Goal: Register for event/course

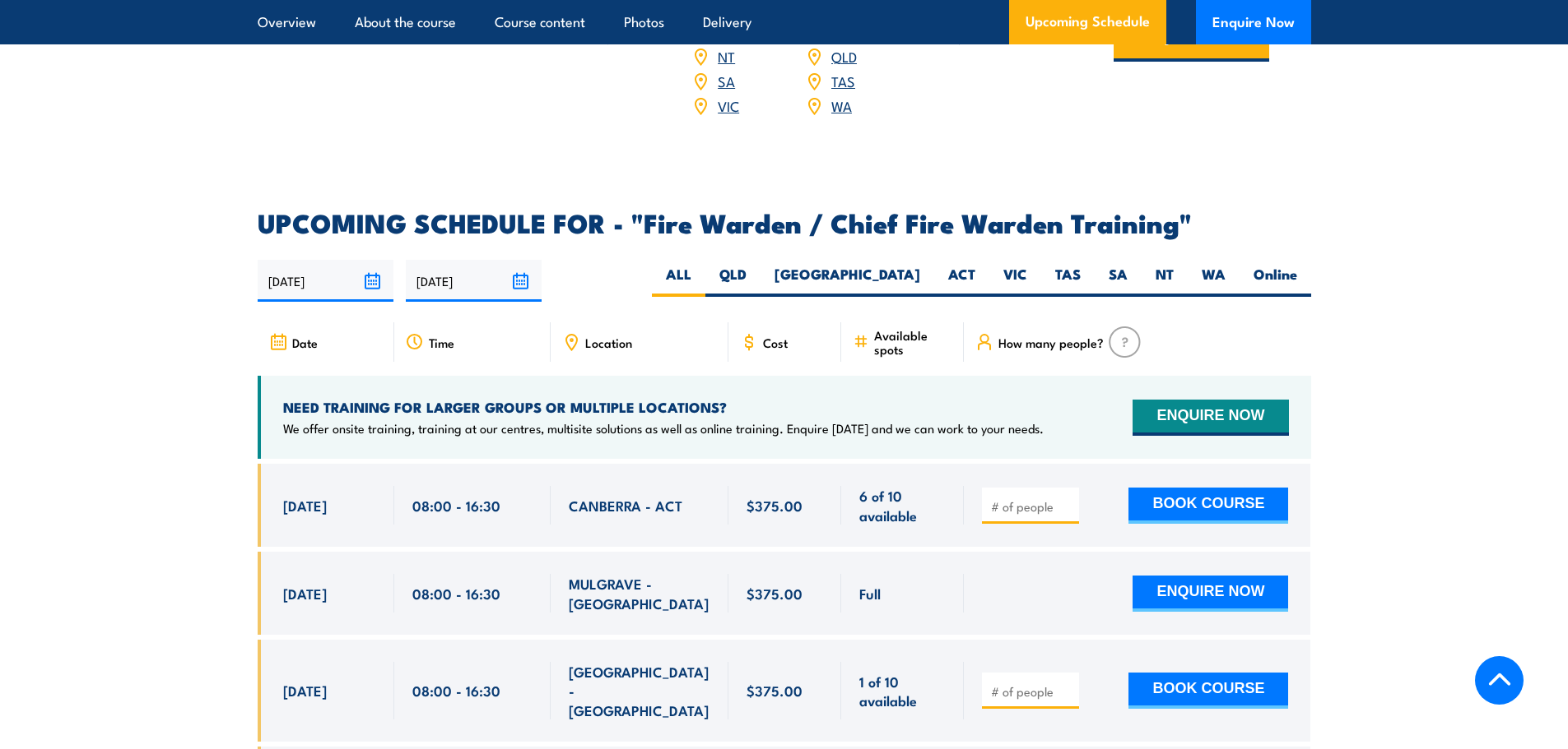
scroll to position [2714, 0]
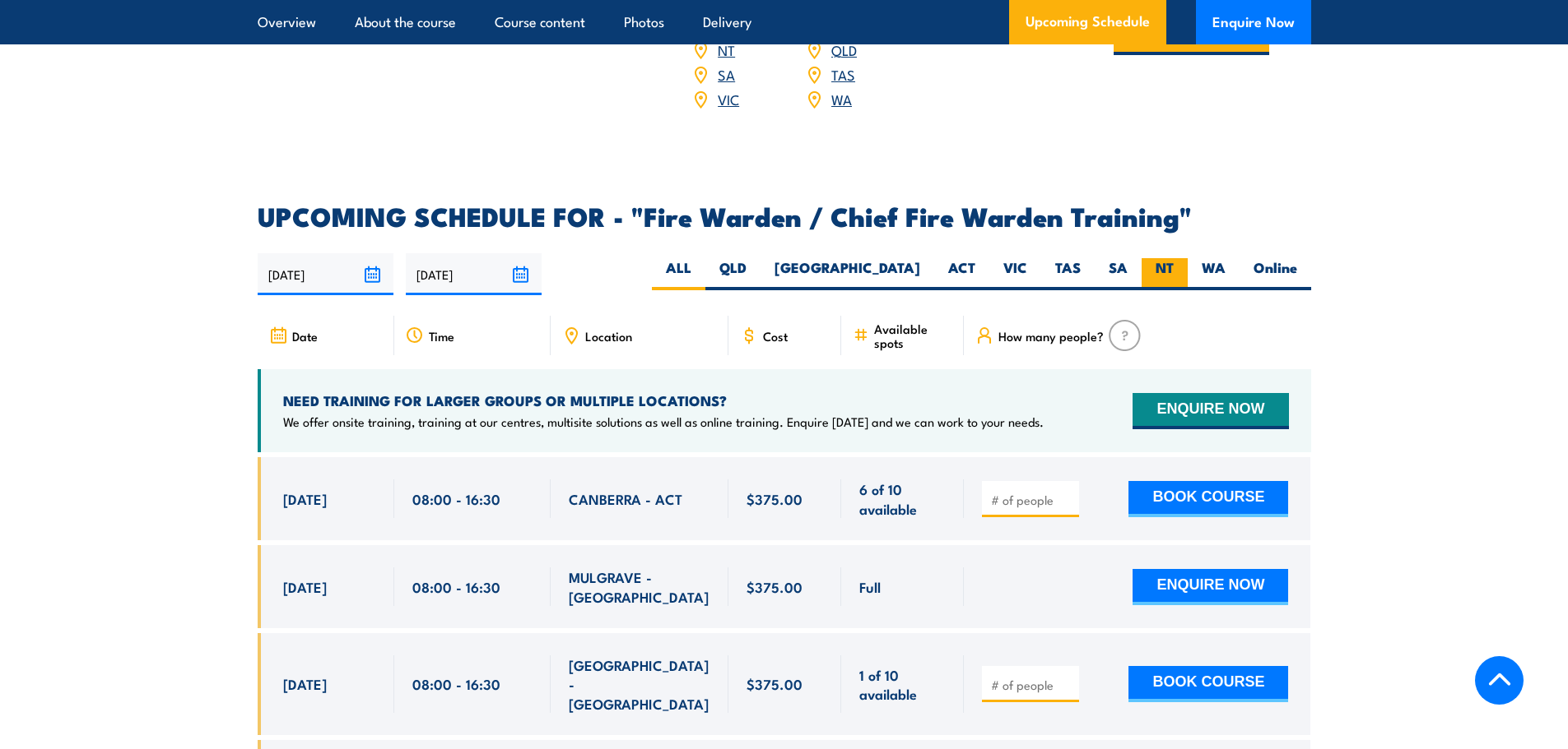
click at [1176, 265] on label "NT" at bounding box center [1165, 273] width 46 height 32
click at [1176, 265] on input "NT" at bounding box center [1178, 263] width 11 height 11
radio input "true"
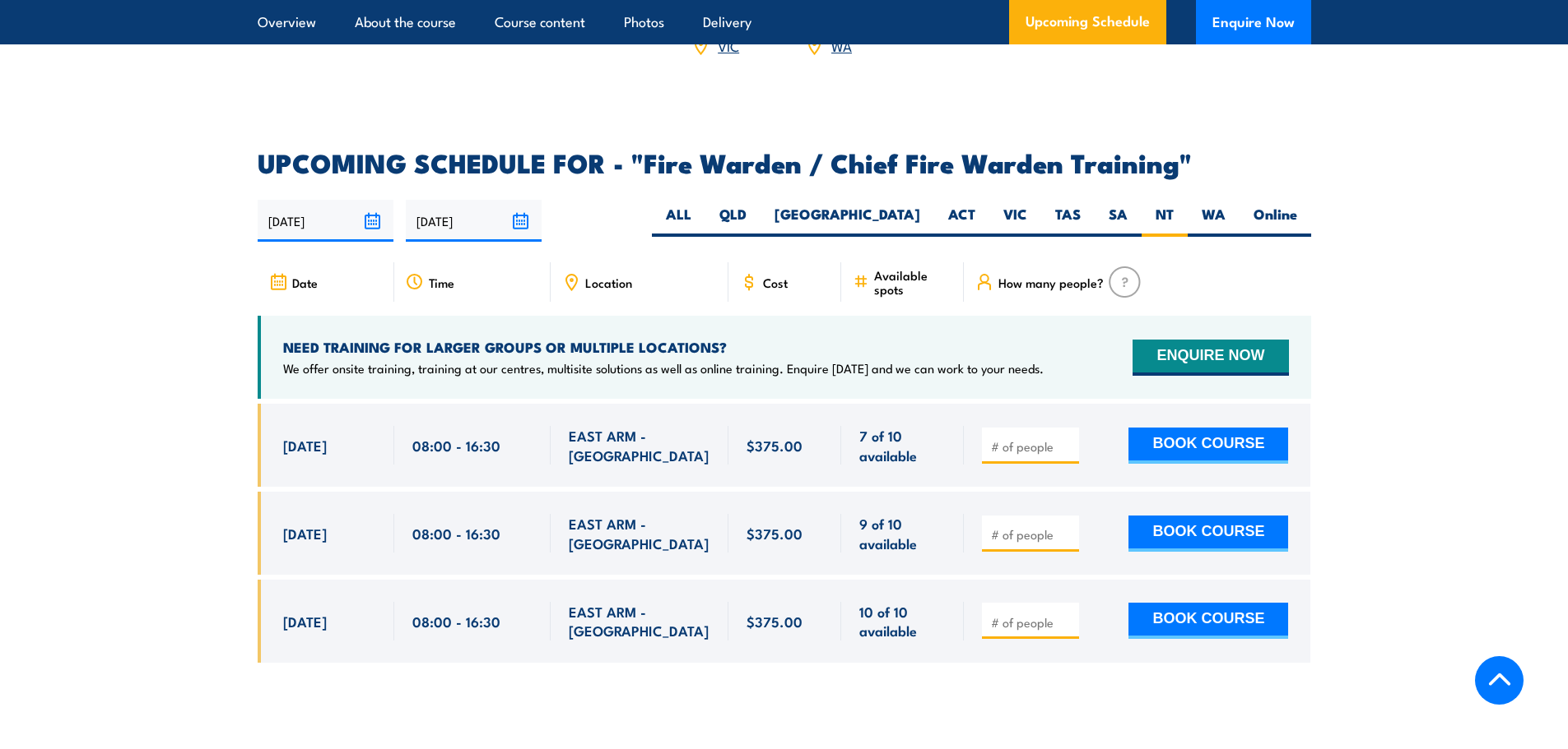
scroll to position [2797, 0]
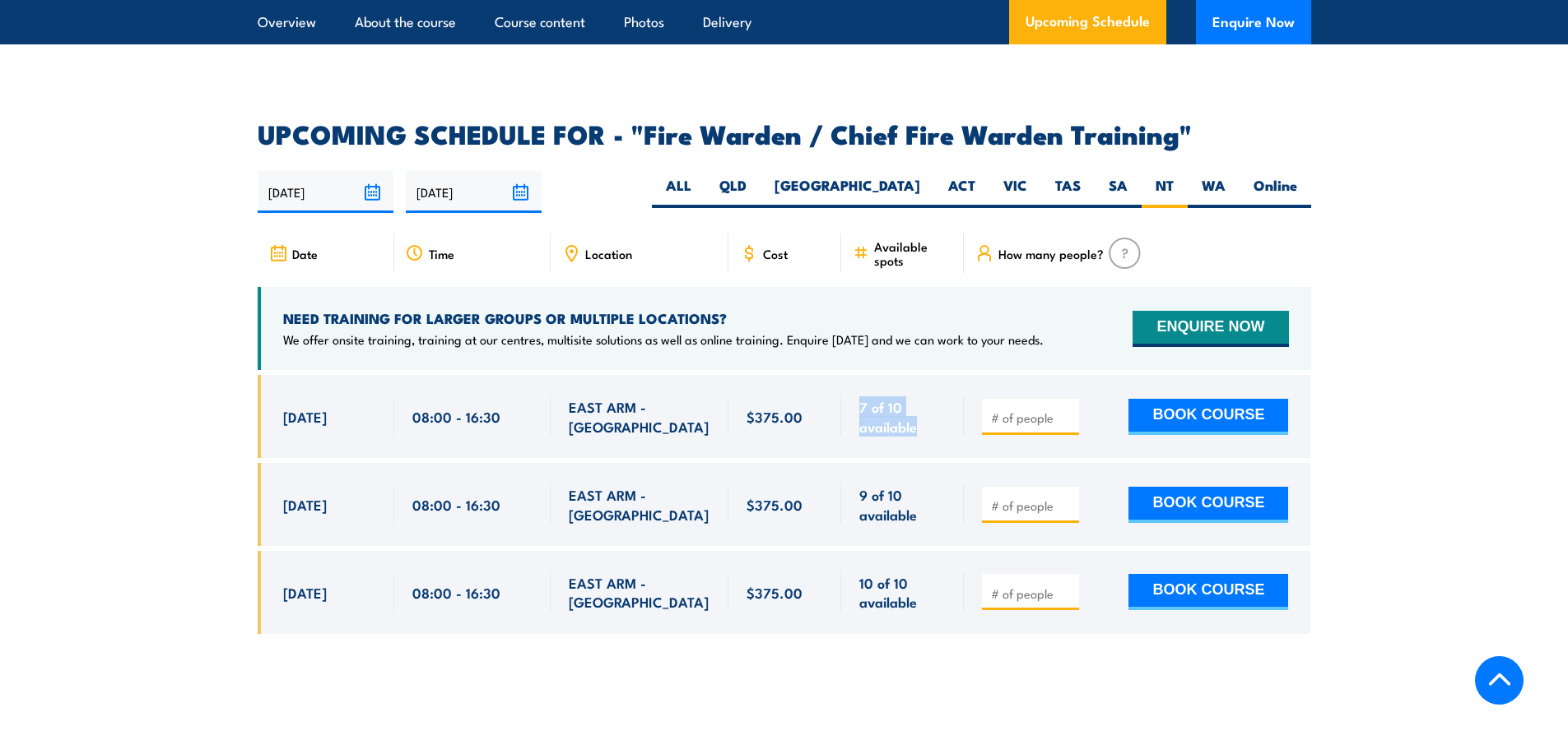
drag, startPoint x: 858, startPoint y: 403, endPoint x: 1067, endPoint y: 406, distance: 209.0
click at [1067, 406] on div "[DATE] 08:00 - 08:00" at bounding box center [784, 416] width 1054 height 83
click at [1067, 410] on input "1" at bounding box center [1033, 417] width 83 height 16
click at [1067, 410] on input "2" at bounding box center [1033, 417] width 83 height 16
click at [1071, 424] on div "2" at bounding box center [1030, 417] width 97 height 36
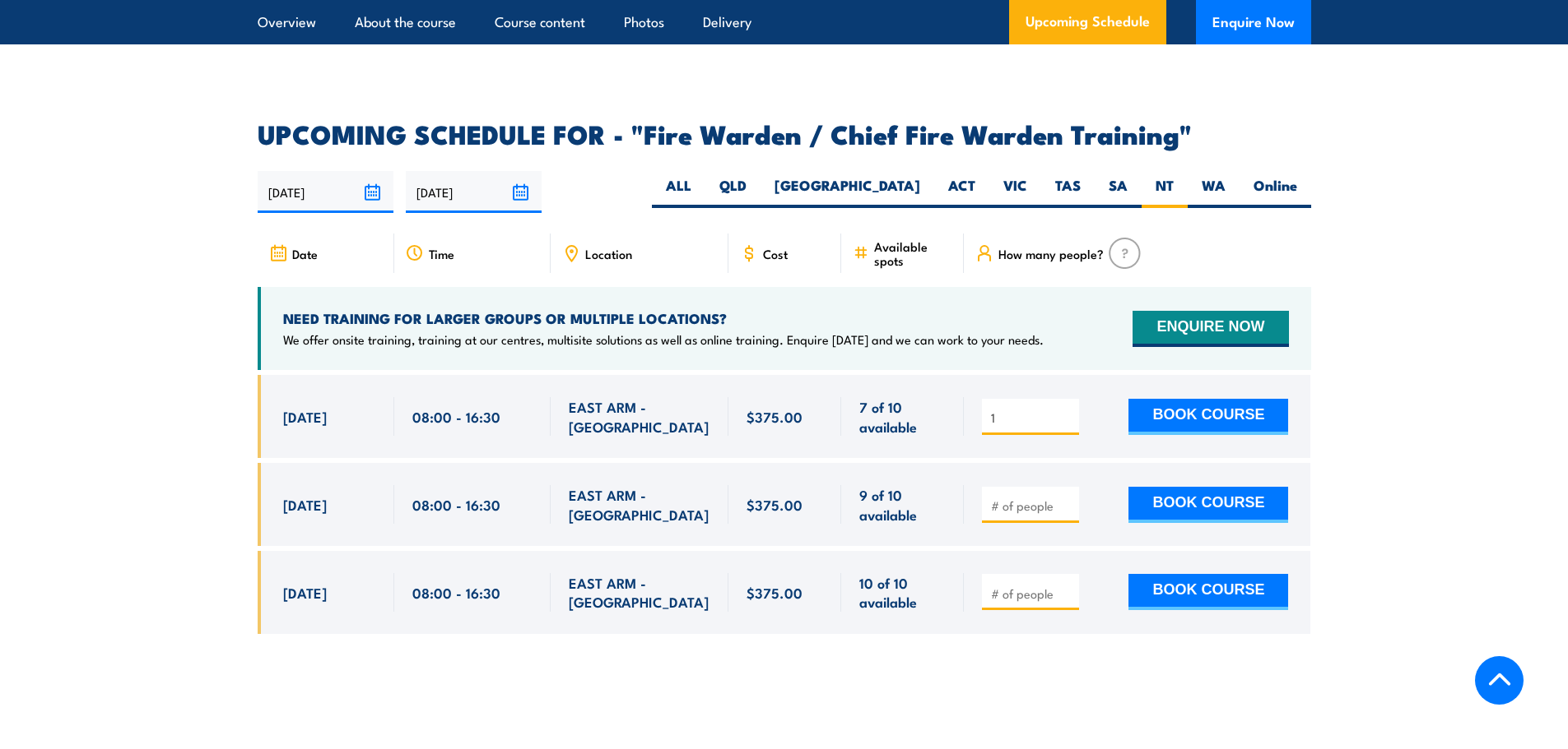
type input "1"
click at [1072, 416] on input "1" at bounding box center [1033, 417] width 83 height 16
click at [680, 397] on div "EAST ARM - [GEOGRAPHIC_DATA]" at bounding box center [640, 416] width 142 height 38
